Goal: Task Accomplishment & Management: Manage account settings

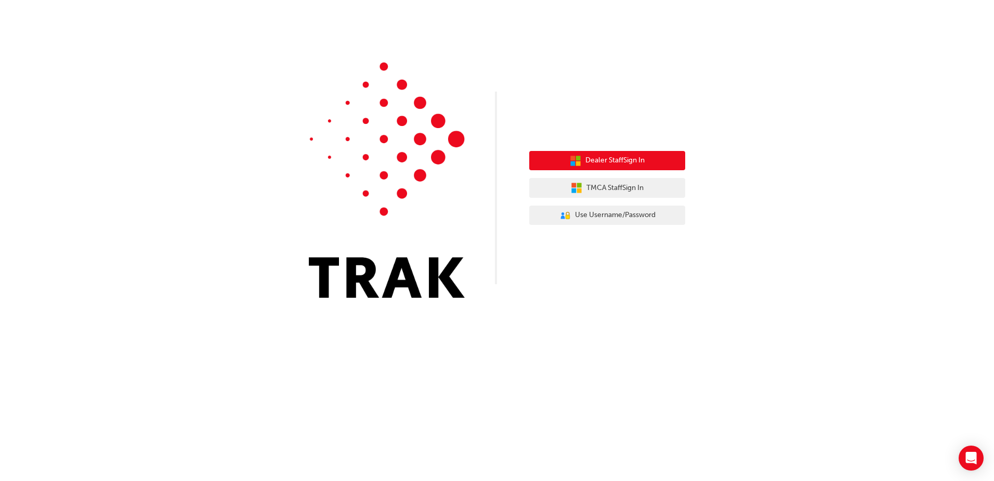
click at [637, 165] on span "Dealer Staff Sign In" at bounding box center [615, 160] width 59 height 12
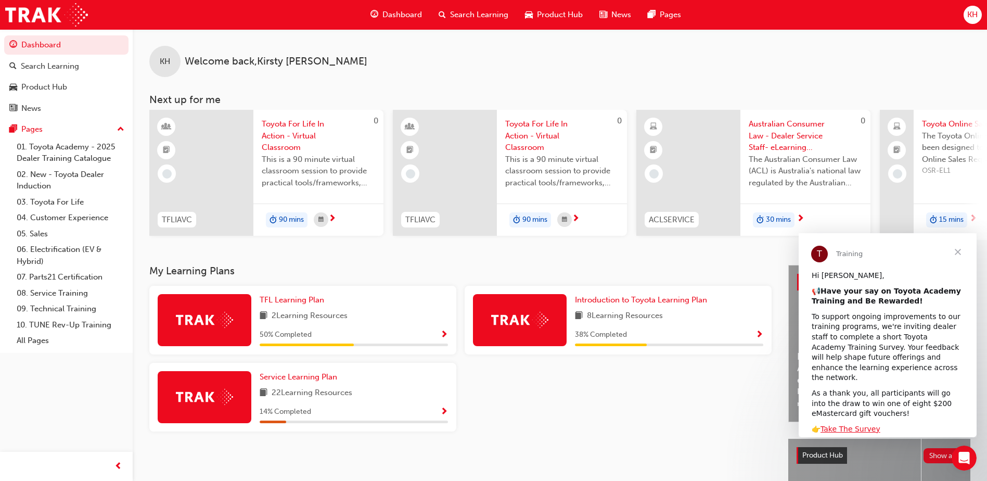
click at [979, 6] on button "KH" at bounding box center [972, 15] width 18 height 18
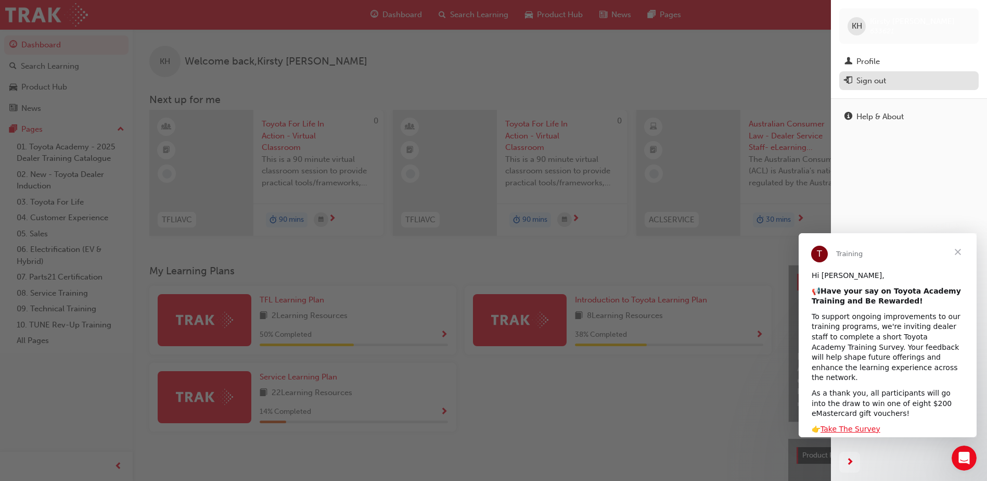
click at [863, 80] on div "Sign out" at bounding box center [871, 81] width 30 height 12
